Goal: Task Accomplishment & Management: Manage account settings

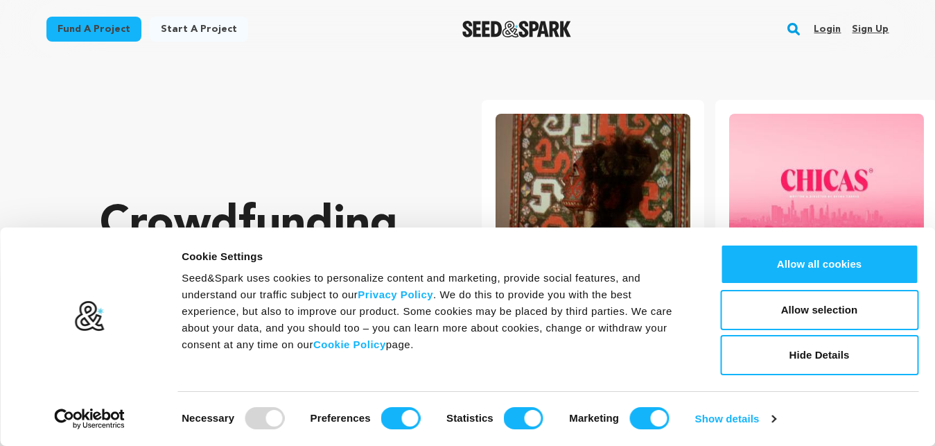
click at [860, 35] on link "Sign up" at bounding box center [870, 29] width 37 height 22
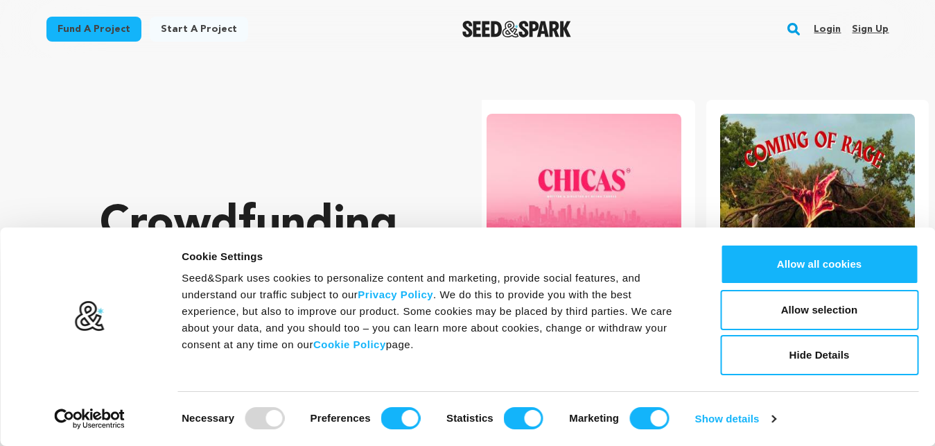
scroll to position [0, 245]
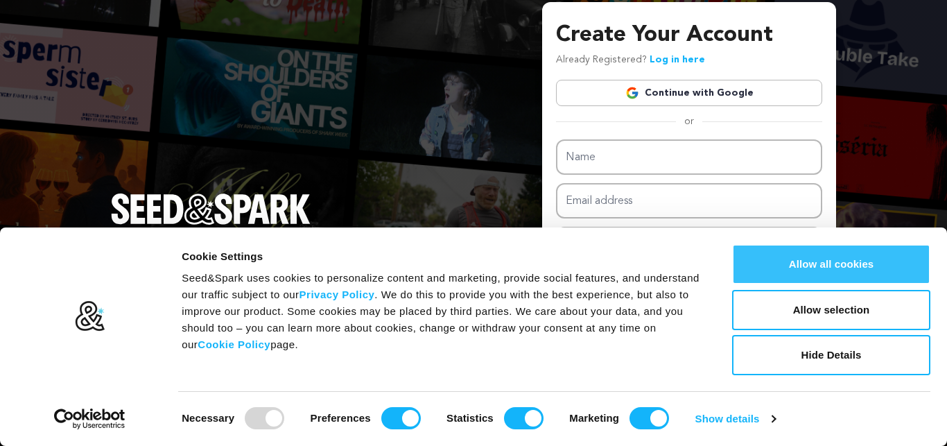
click at [803, 279] on button "Allow all cookies" at bounding box center [831, 264] width 198 height 40
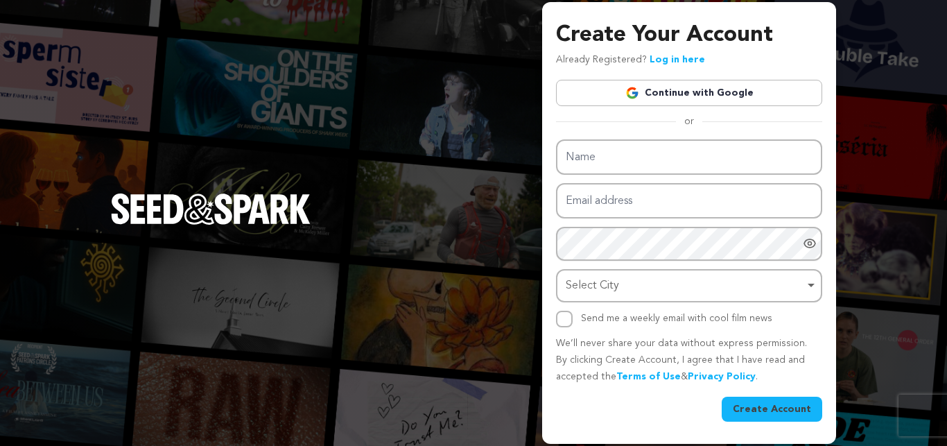
click at [709, 95] on link "Continue with Google" at bounding box center [689, 93] width 266 height 26
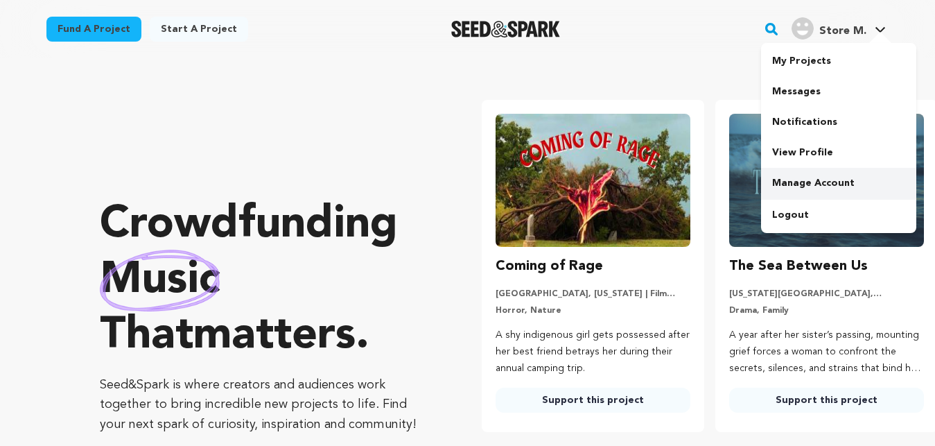
click at [802, 184] on link "Manage Account" at bounding box center [838, 183] width 155 height 31
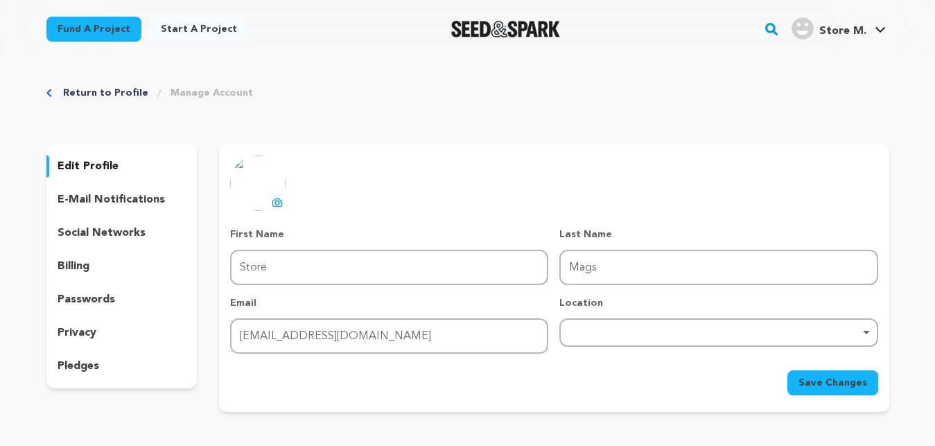
click at [90, 174] on p "edit profile" at bounding box center [88, 166] width 61 height 17
click at [121, 239] on p "social networks" at bounding box center [102, 233] width 88 height 17
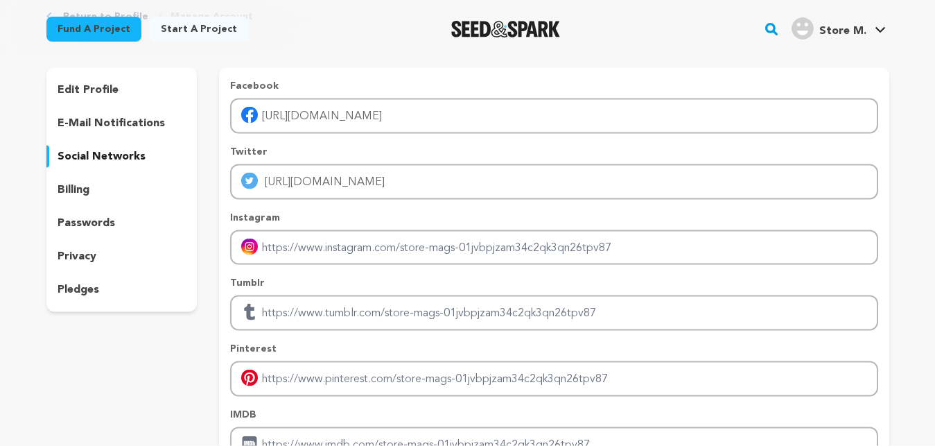
scroll to position [75, 0]
click at [86, 94] on p "edit profile" at bounding box center [88, 91] width 61 height 17
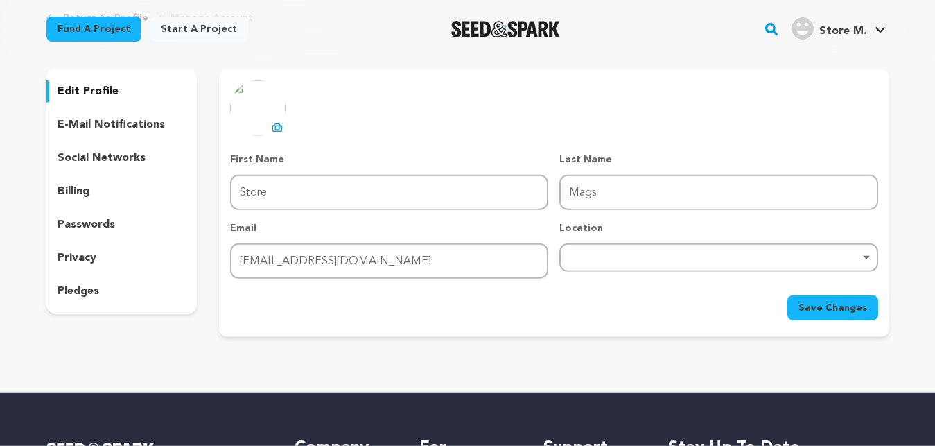
click at [101, 288] on div "pledges" at bounding box center [121, 291] width 151 height 22
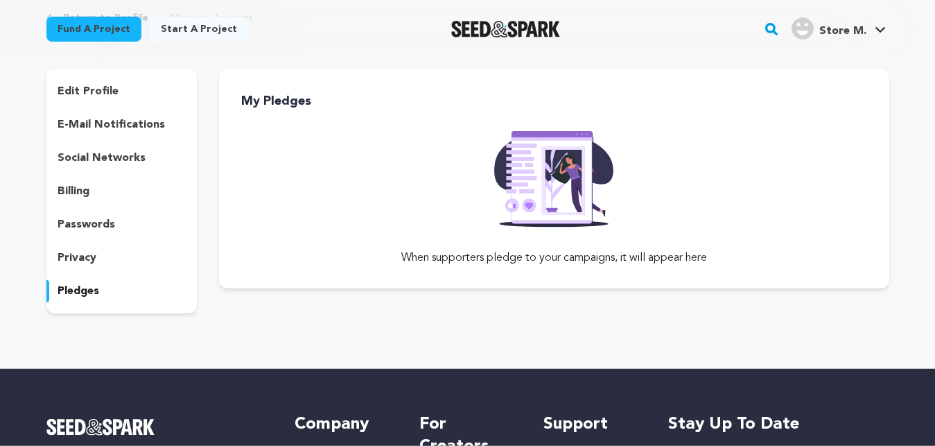
click at [87, 197] on p "billing" at bounding box center [74, 191] width 32 height 17
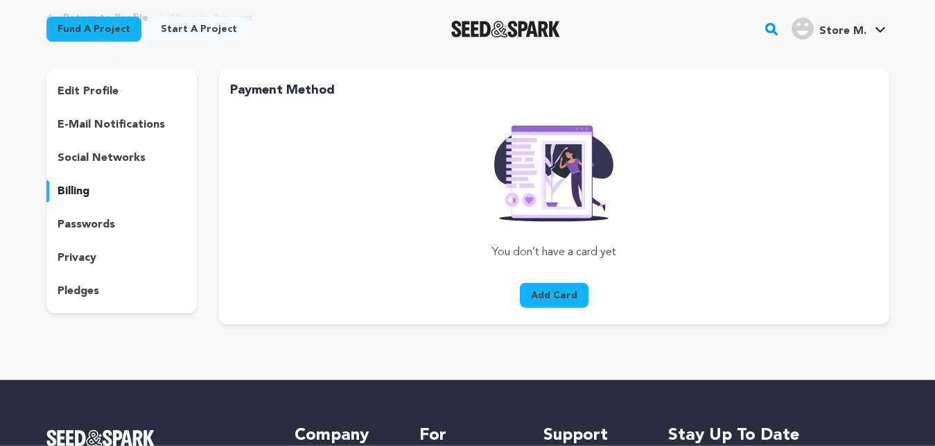
click at [104, 171] on div "edit profile e-mail notifications social networks billing passwords privacy ple…" at bounding box center [121, 191] width 151 height 244
click at [99, 149] on div "social networks" at bounding box center [121, 158] width 151 height 22
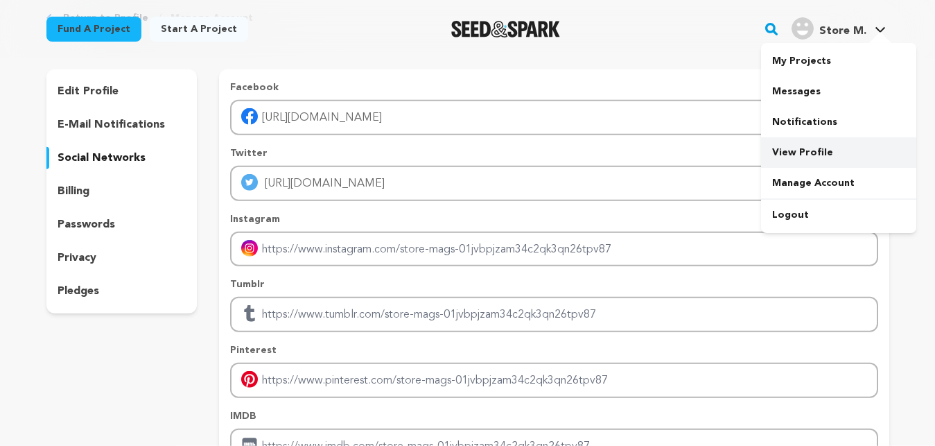
click at [812, 149] on link "View Profile" at bounding box center [838, 152] width 155 height 31
